Goal: Task Accomplishment & Management: Manage account settings

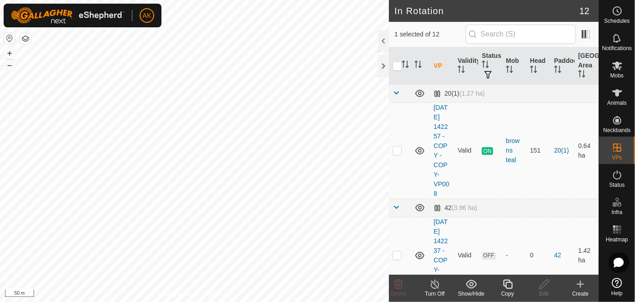
checkbox input "false"
click at [394, 285] on icon at bounding box center [398, 283] width 11 height 11
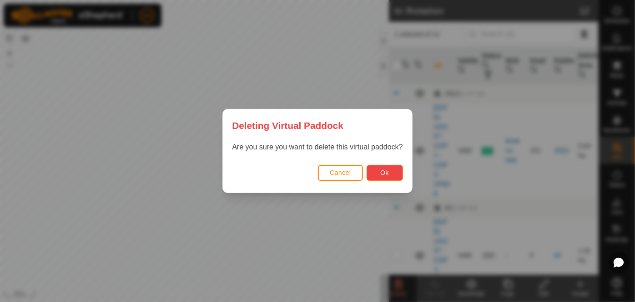
click at [381, 172] on span "Ok" at bounding box center [384, 172] width 9 height 7
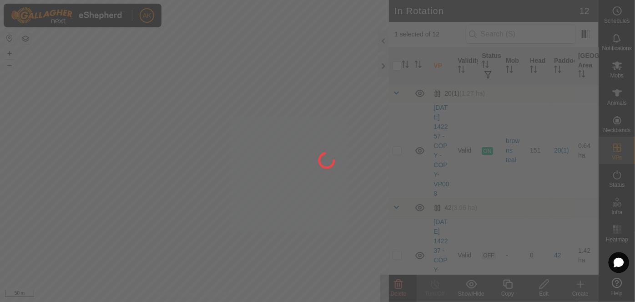
checkbox input "false"
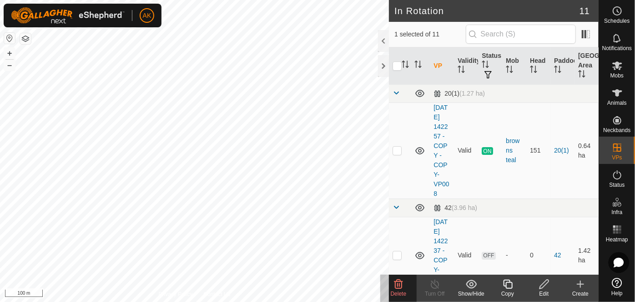
click at [392, 284] on delete-svg-icon at bounding box center [398, 283] width 36 height 11
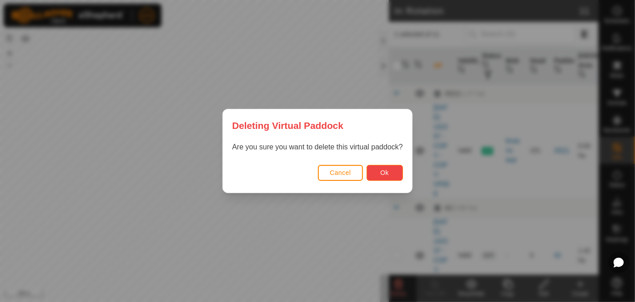
click at [389, 169] on button "Ok" at bounding box center [385, 173] width 36 height 16
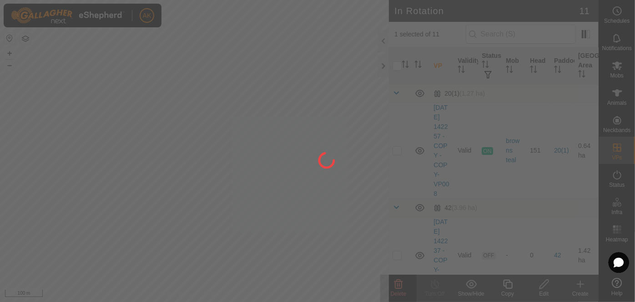
checkbox input "false"
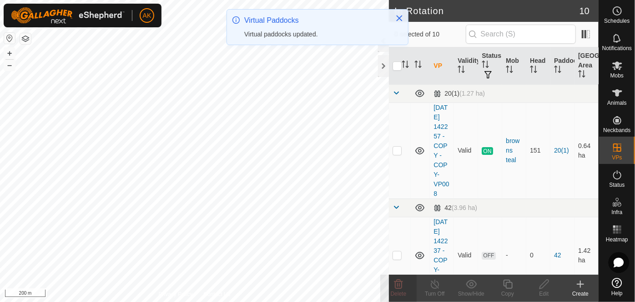
checkbox input "true"
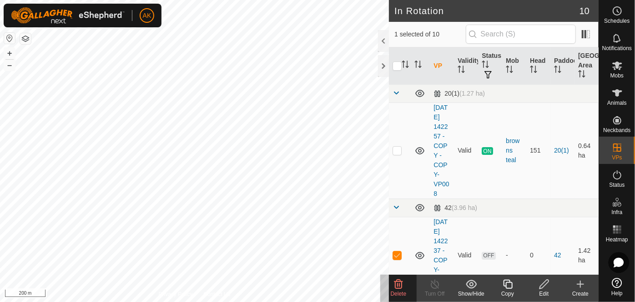
click at [390, 283] on delete-svg-icon at bounding box center [398, 283] width 36 height 11
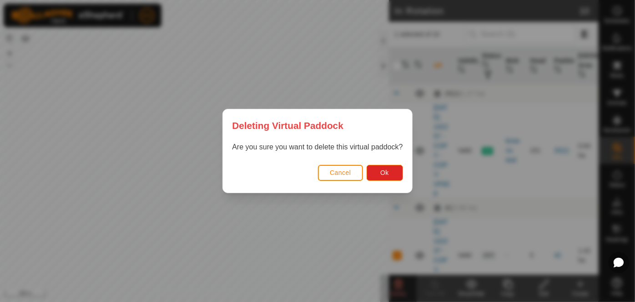
click at [395, 163] on div "Cancel Ok" at bounding box center [317, 176] width 189 height 31
click at [386, 172] on span "Ok" at bounding box center [384, 172] width 9 height 7
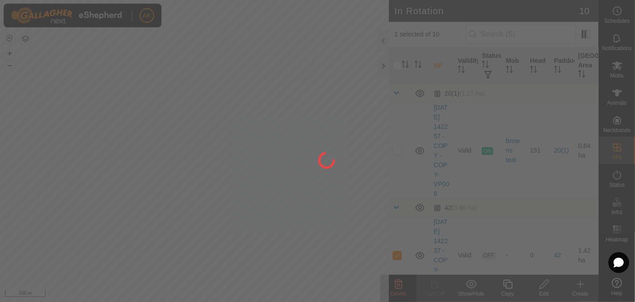
checkbox input "false"
